Goal: Task Accomplishment & Management: Manage account settings

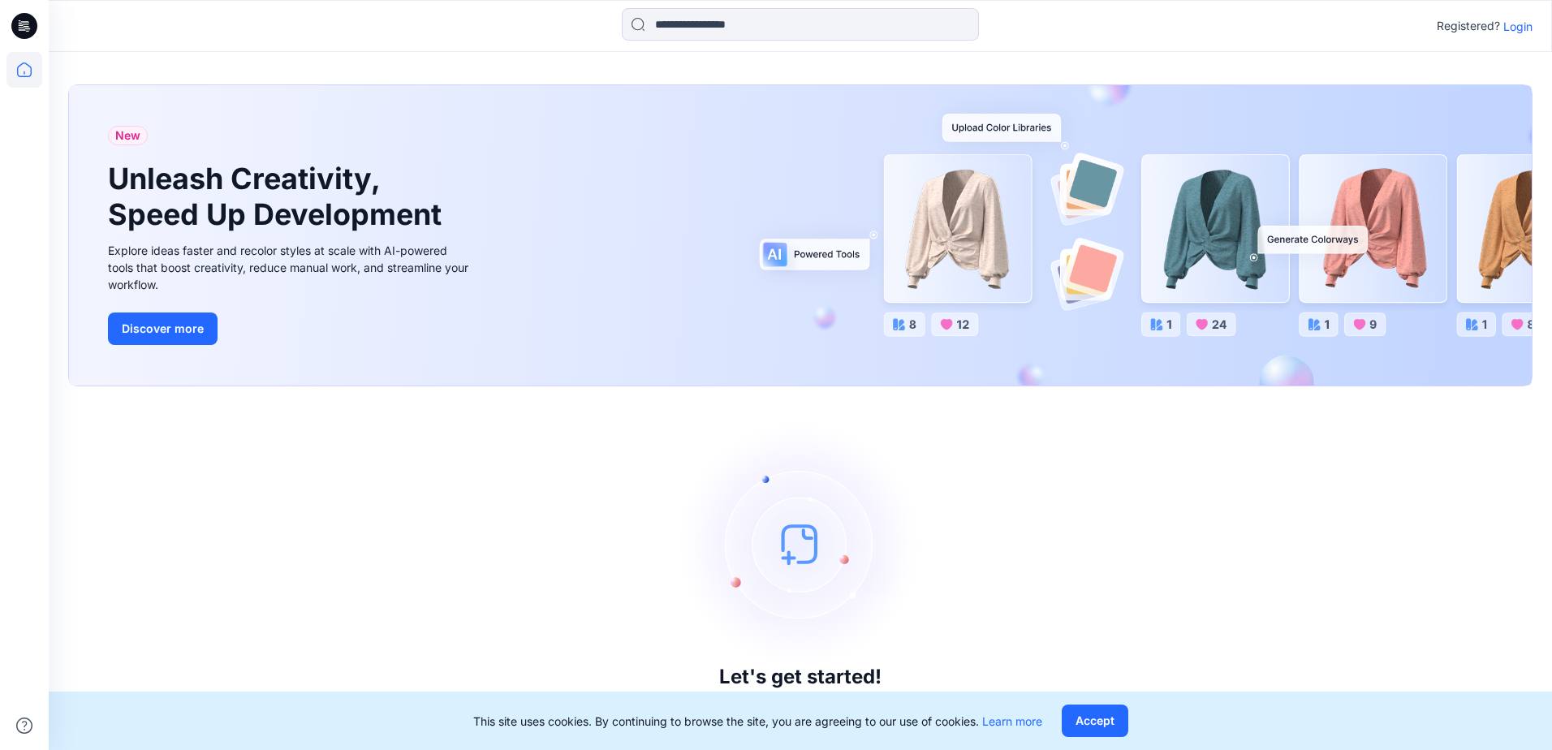
click at [1509, 28] on p "Login" at bounding box center [1518, 26] width 29 height 17
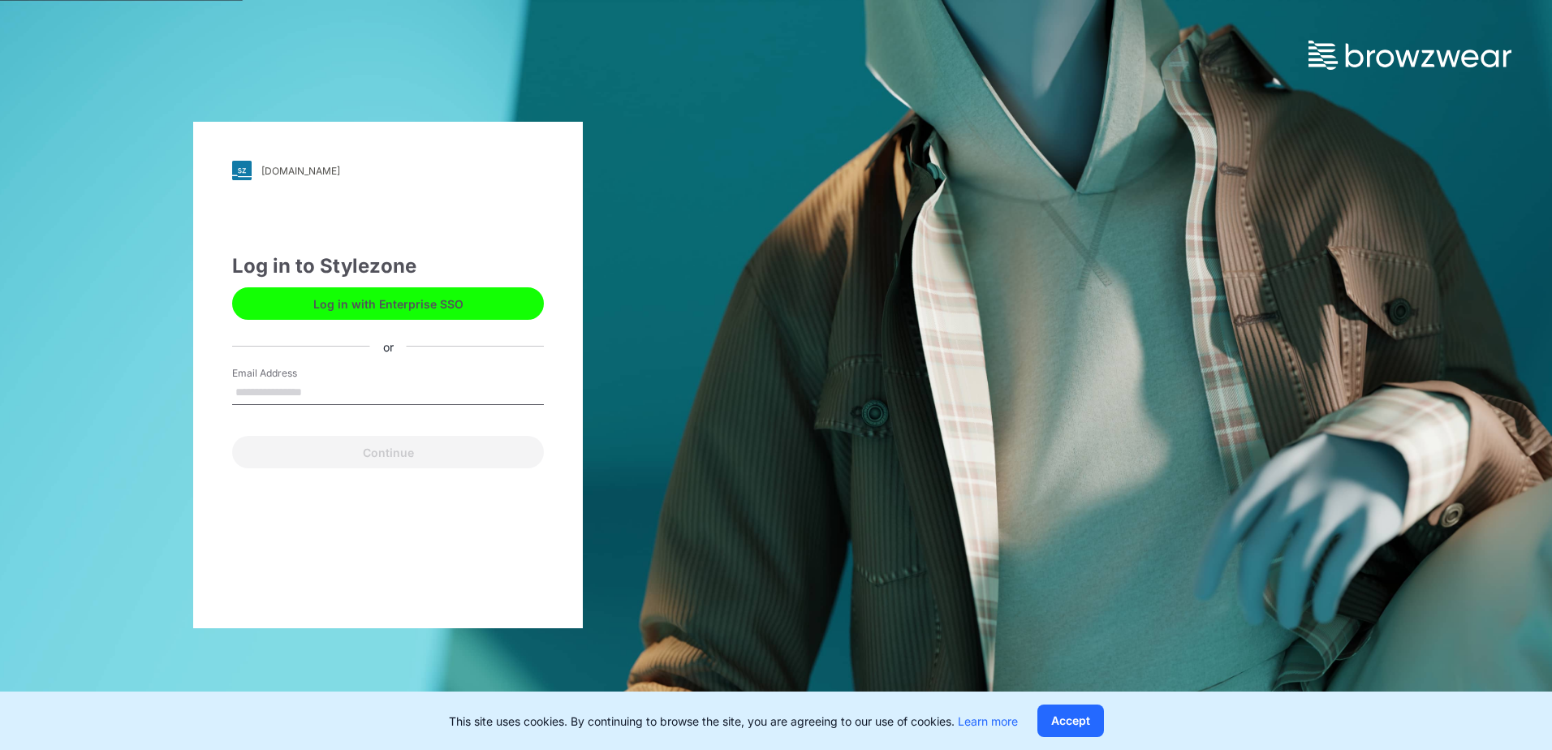
click at [442, 396] on input "Email Address" at bounding box center [388, 393] width 312 height 24
type input "**********"
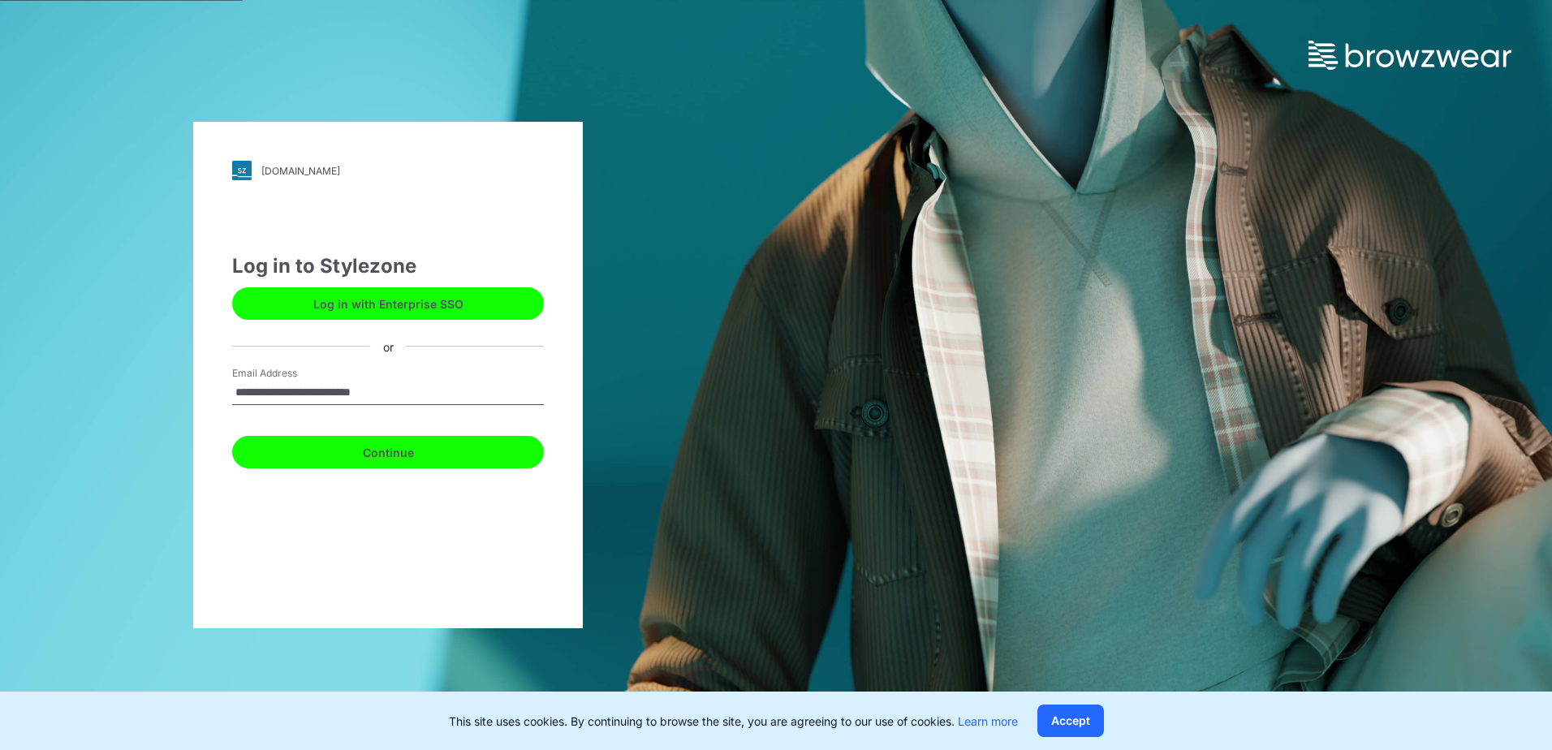
click at [434, 454] on button "Continue" at bounding box center [388, 452] width 312 height 32
click at [407, 460] on button "Continue" at bounding box center [388, 452] width 312 height 32
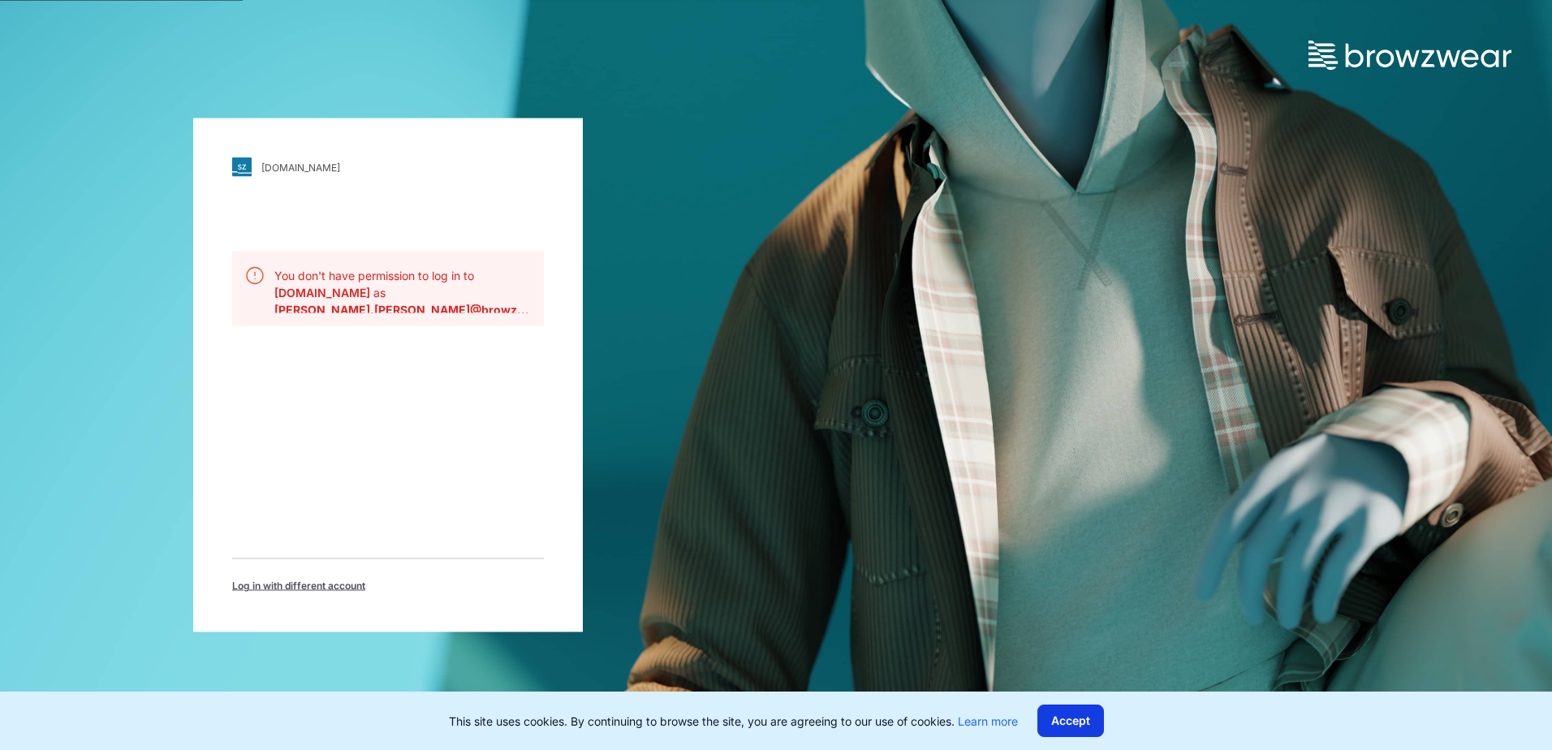
click at [1085, 734] on button "Accept" at bounding box center [1071, 721] width 67 height 32
